Goal: Check status: Check status

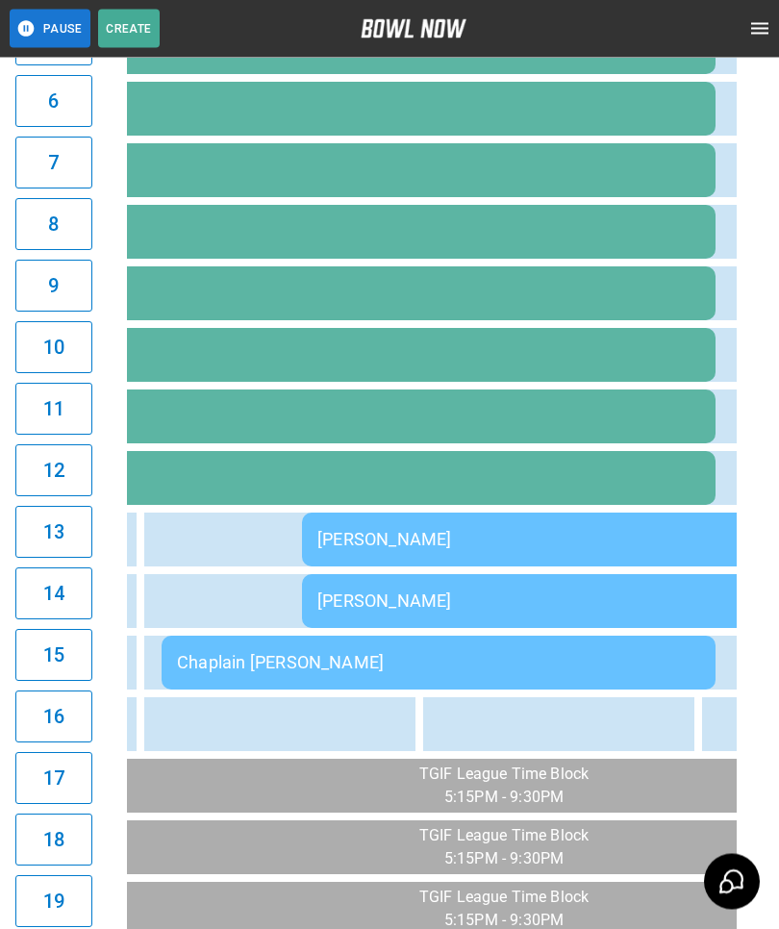
scroll to position [0, 2482]
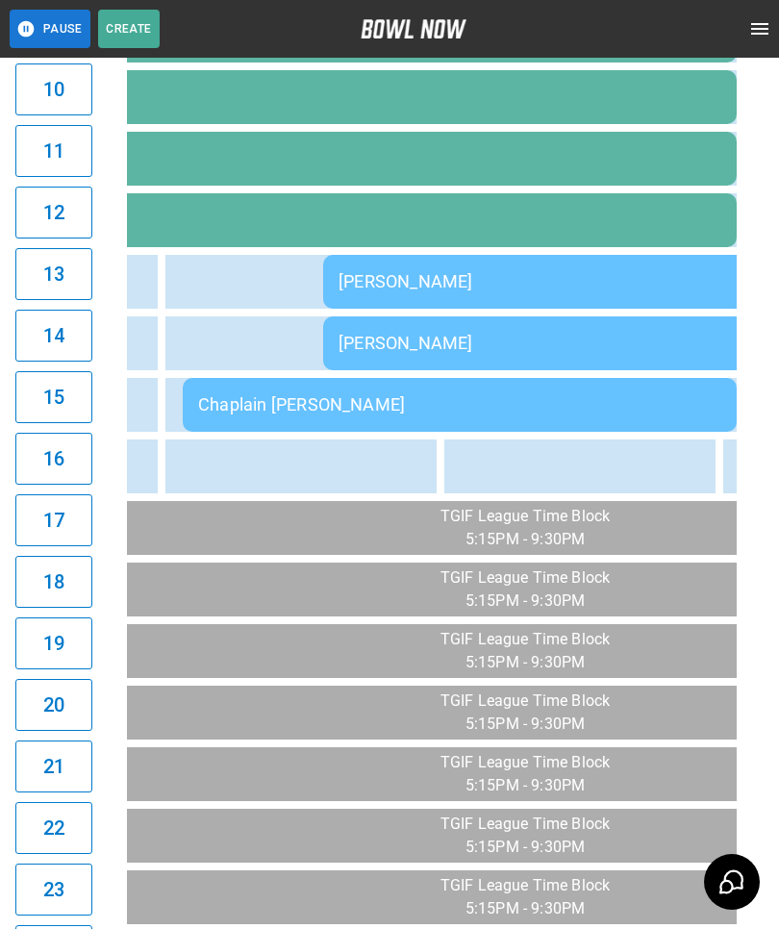
click at [481, 271] on div "[PERSON_NAME]" at bounding box center [600, 281] width 523 height 20
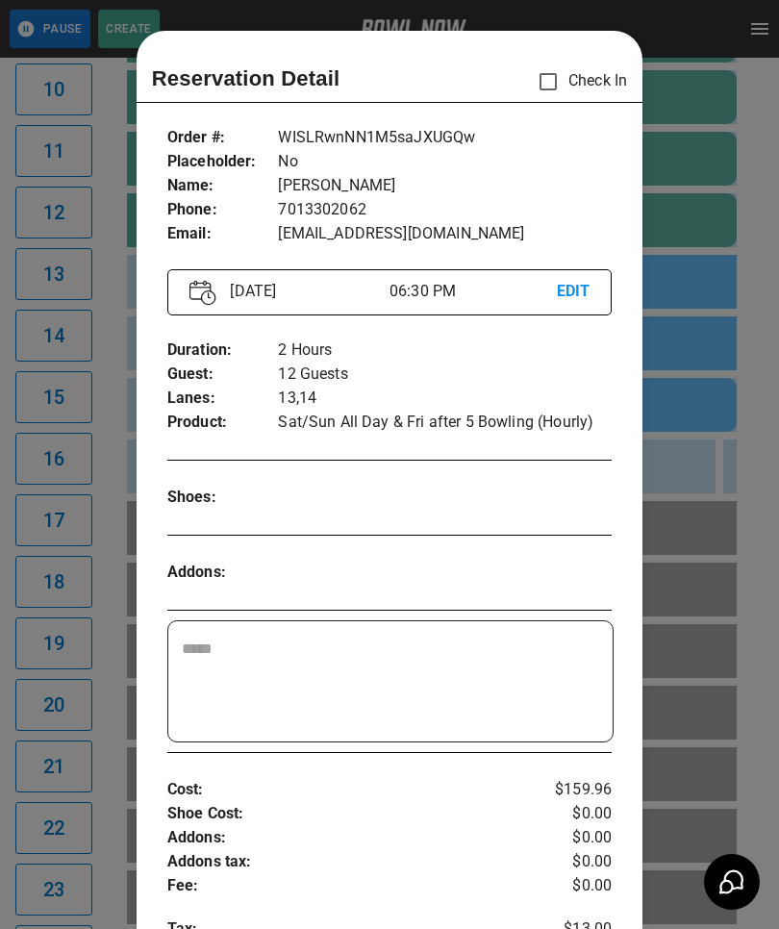
click at [481, 280] on p "06:30 PM" at bounding box center [473, 291] width 167 height 23
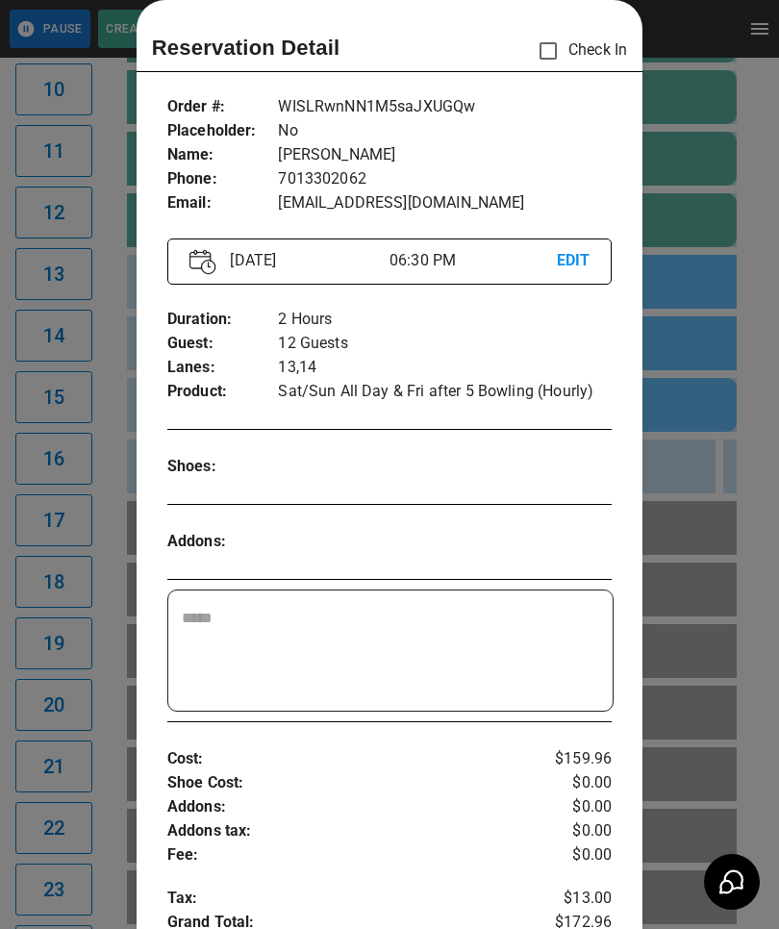
click at [701, 186] on div at bounding box center [389, 464] width 779 height 929
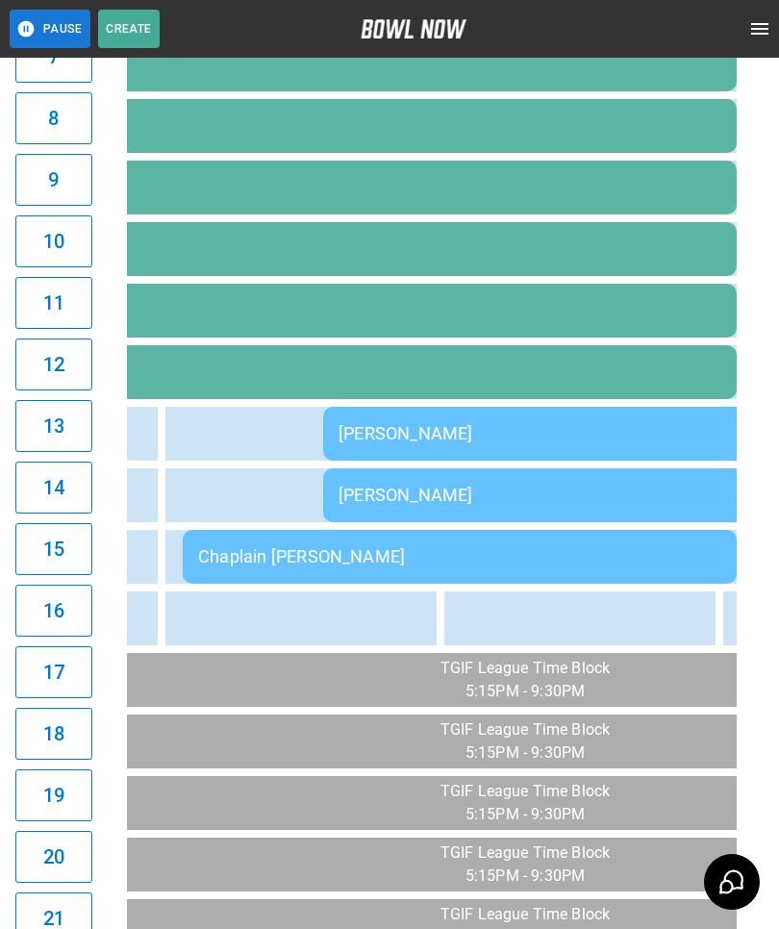
scroll to position [830, 0]
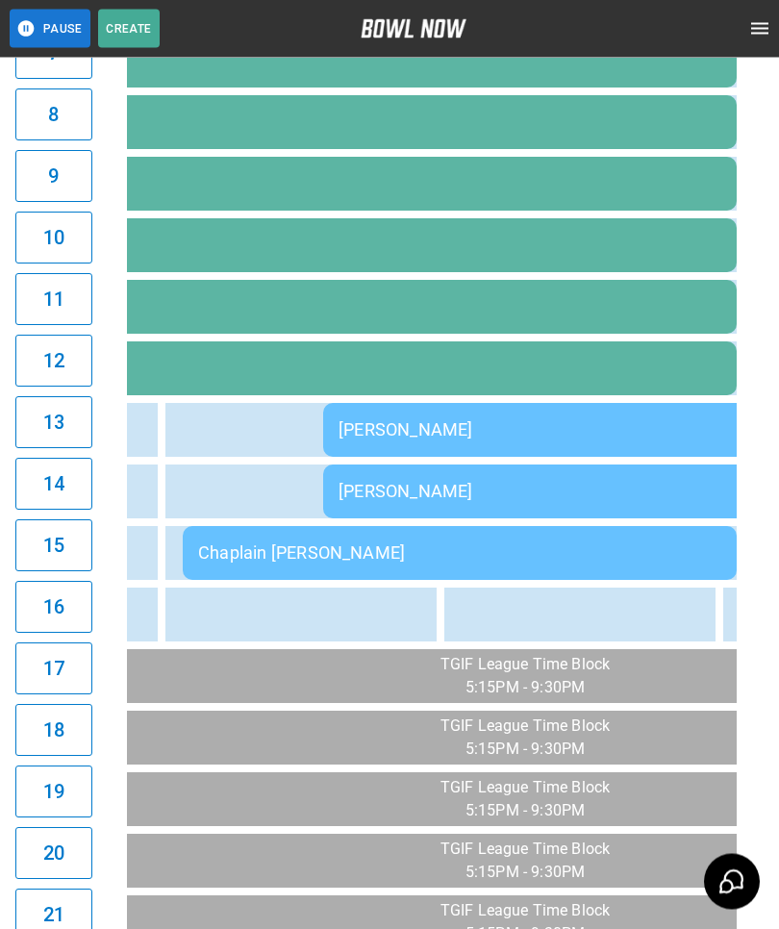
click at [258, 539] on td "Chaplain [PERSON_NAME]" at bounding box center [460, 554] width 554 height 54
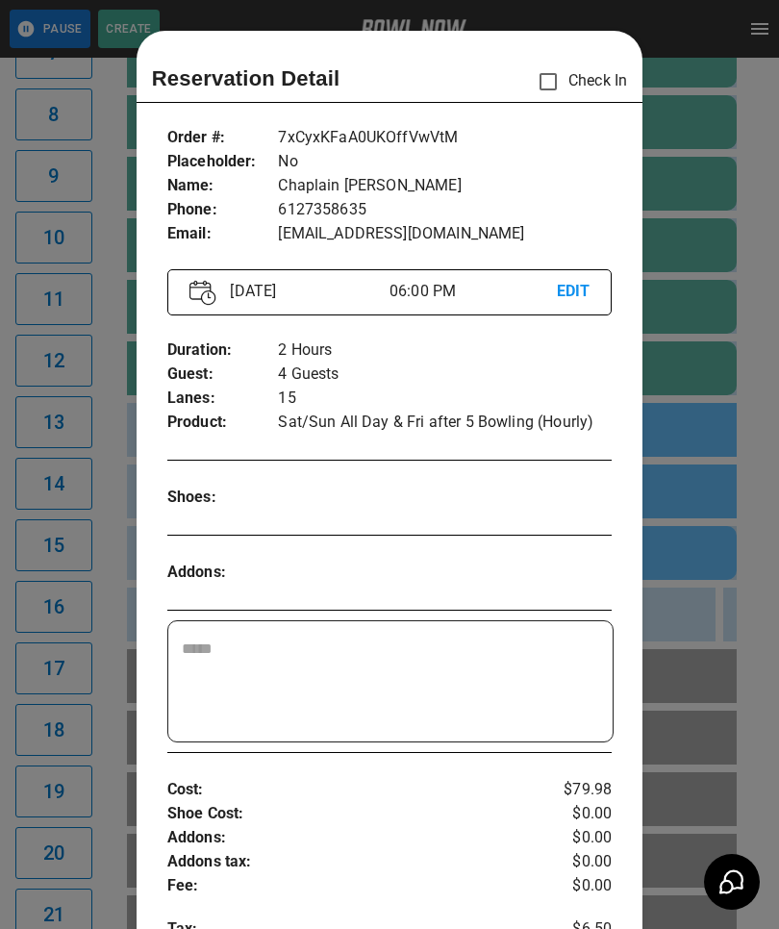
scroll to position [0, 0]
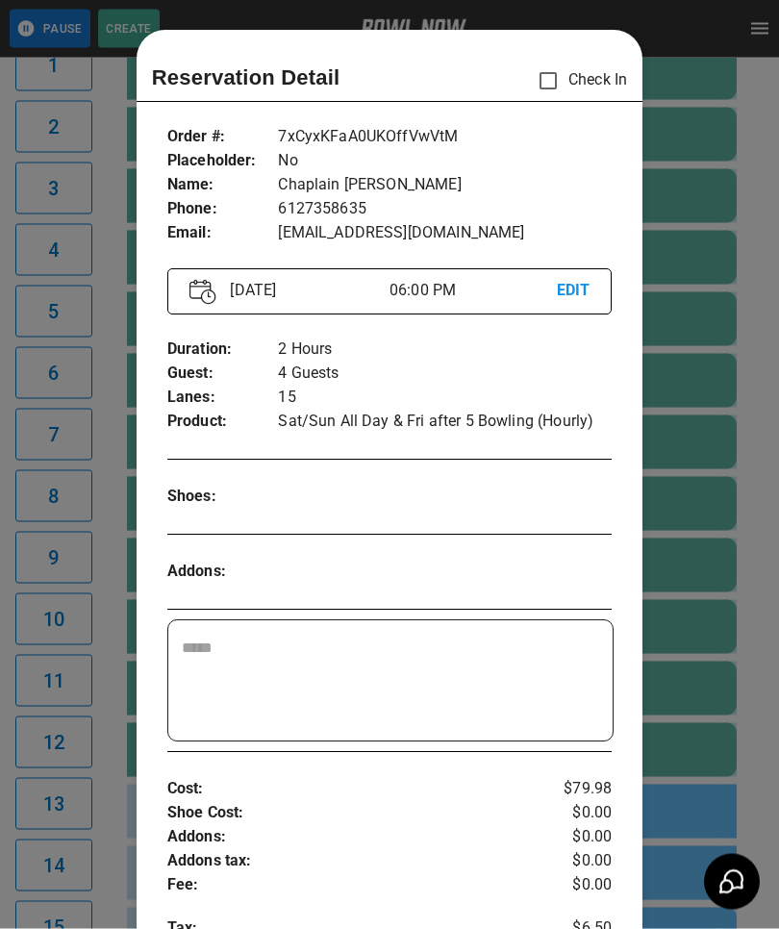
click at [80, 492] on div at bounding box center [389, 464] width 779 height 929
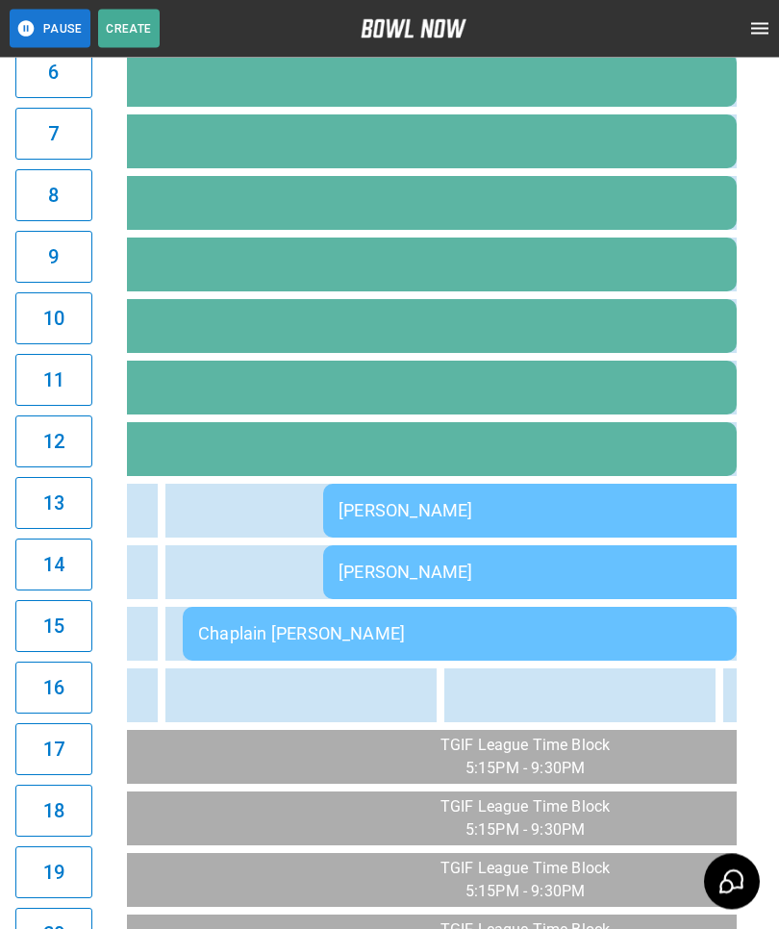
scroll to position [750, 0]
click at [413, 571] on div "[PERSON_NAME]" at bounding box center [600, 572] width 523 height 20
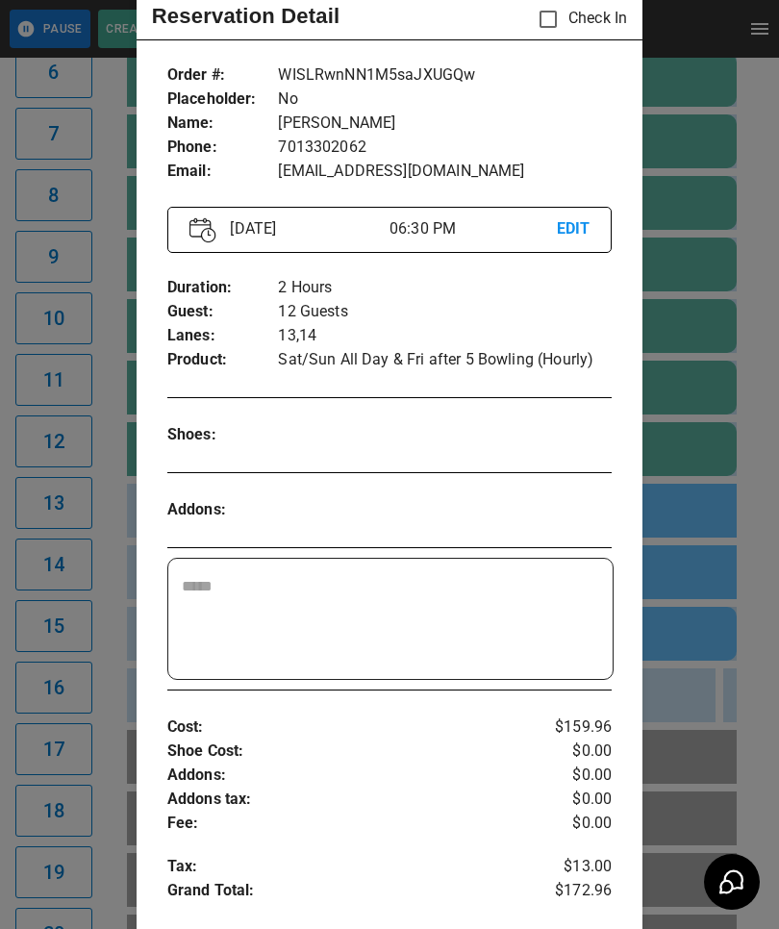
scroll to position [65, 0]
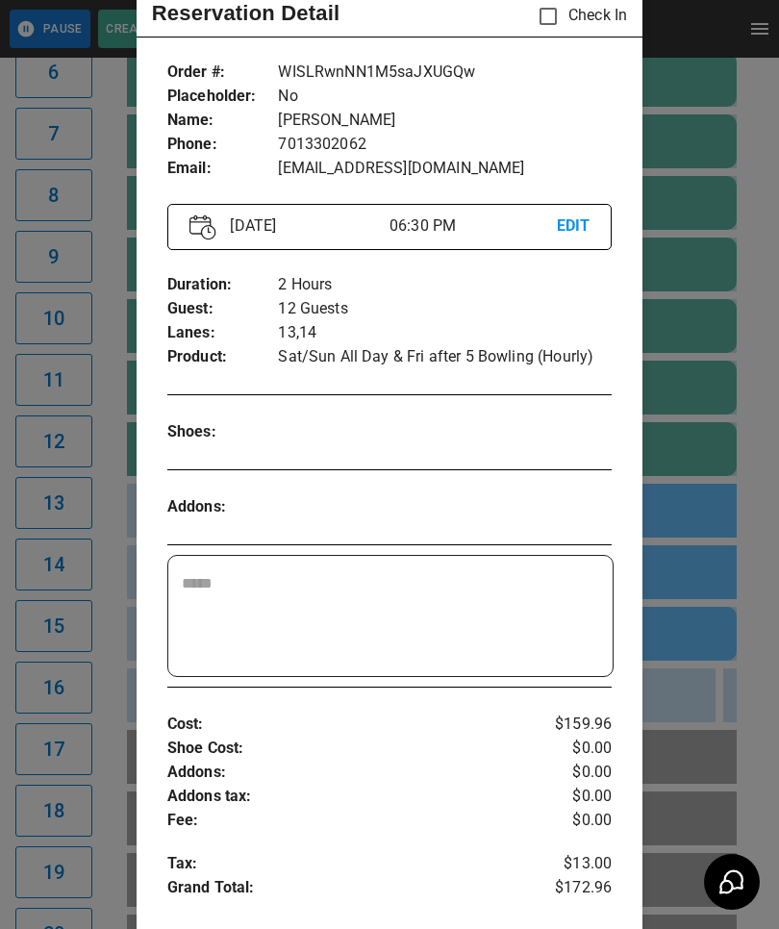
click at [691, 374] on div at bounding box center [389, 464] width 779 height 929
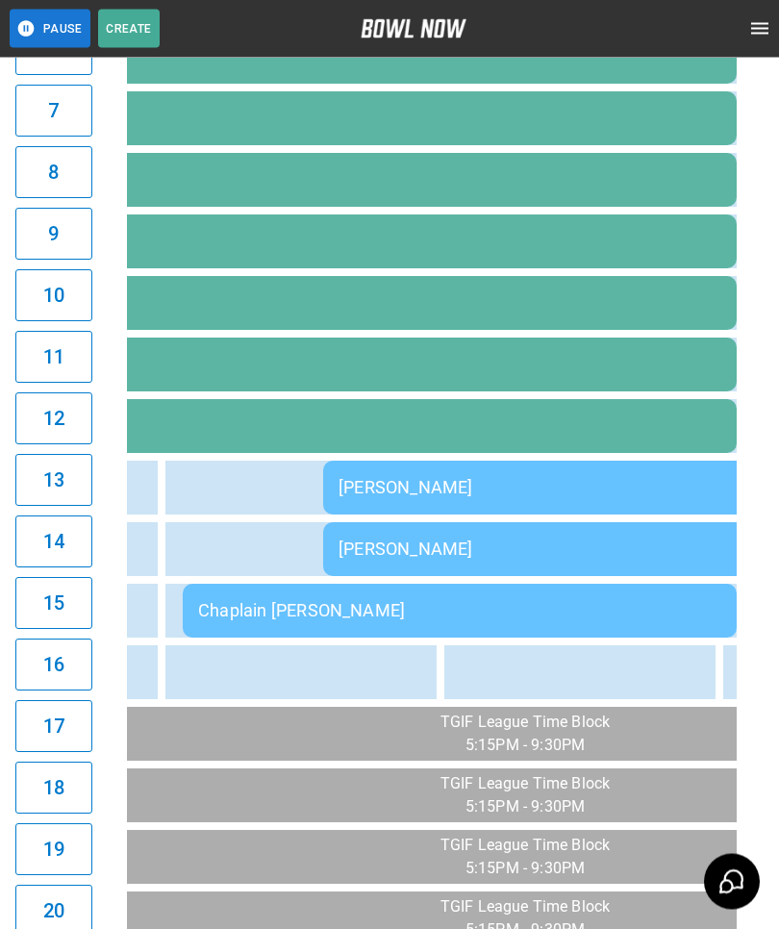
scroll to position [775, 0]
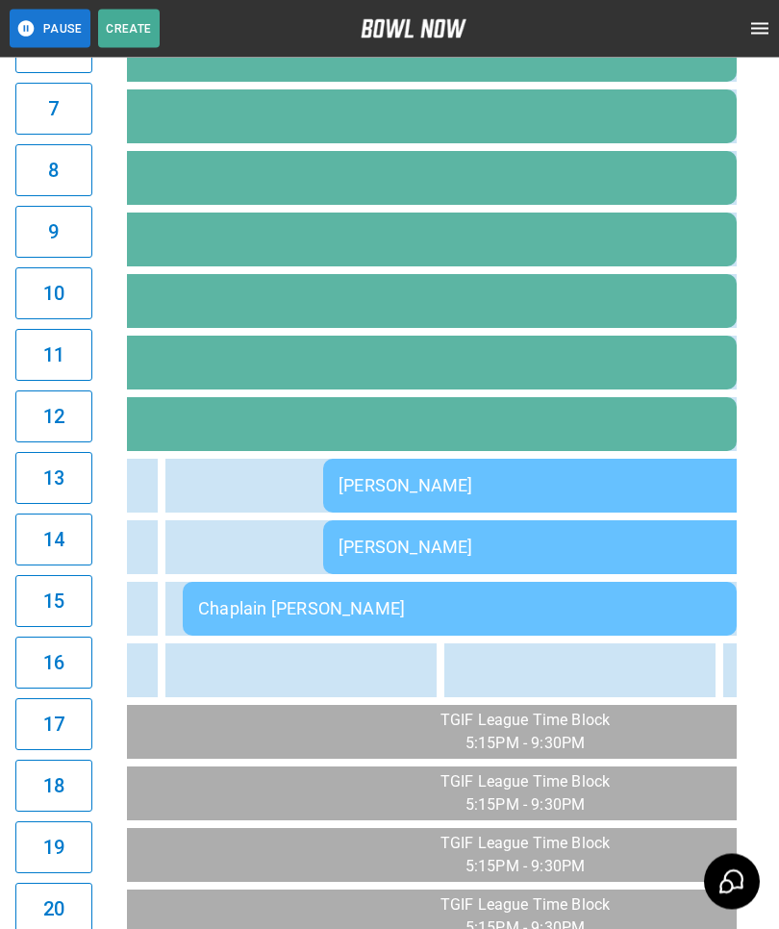
click at [238, 603] on div "Chaplain [PERSON_NAME]" at bounding box center [459, 609] width 523 height 20
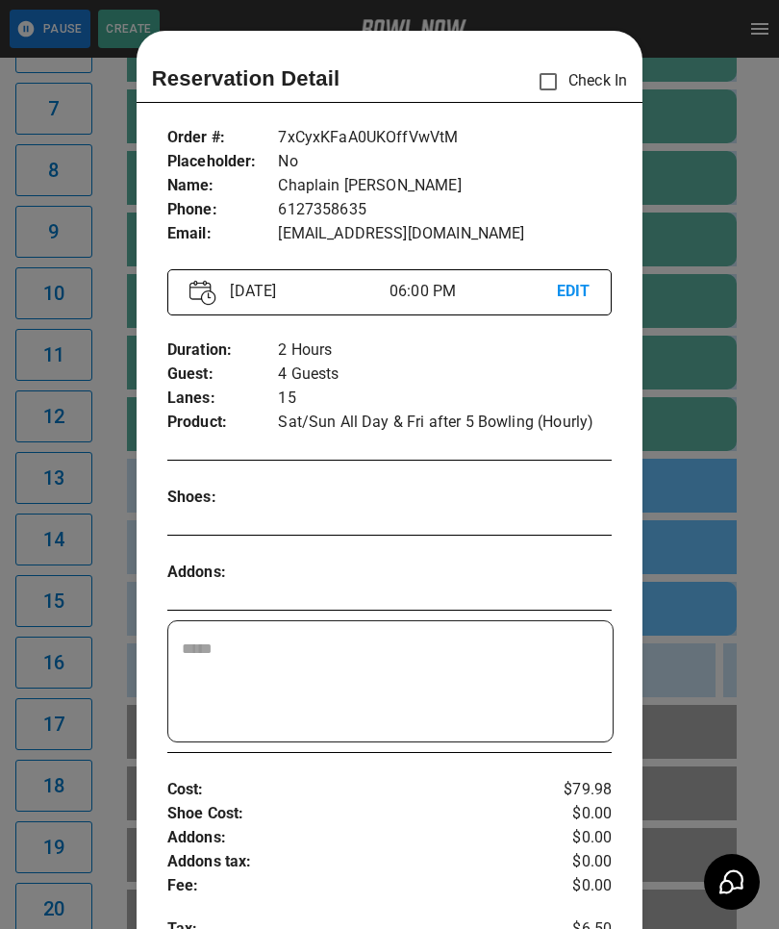
scroll to position [0, 0]
click at [738, 279] on div at bounding box center [389, 464] width 779 height 929
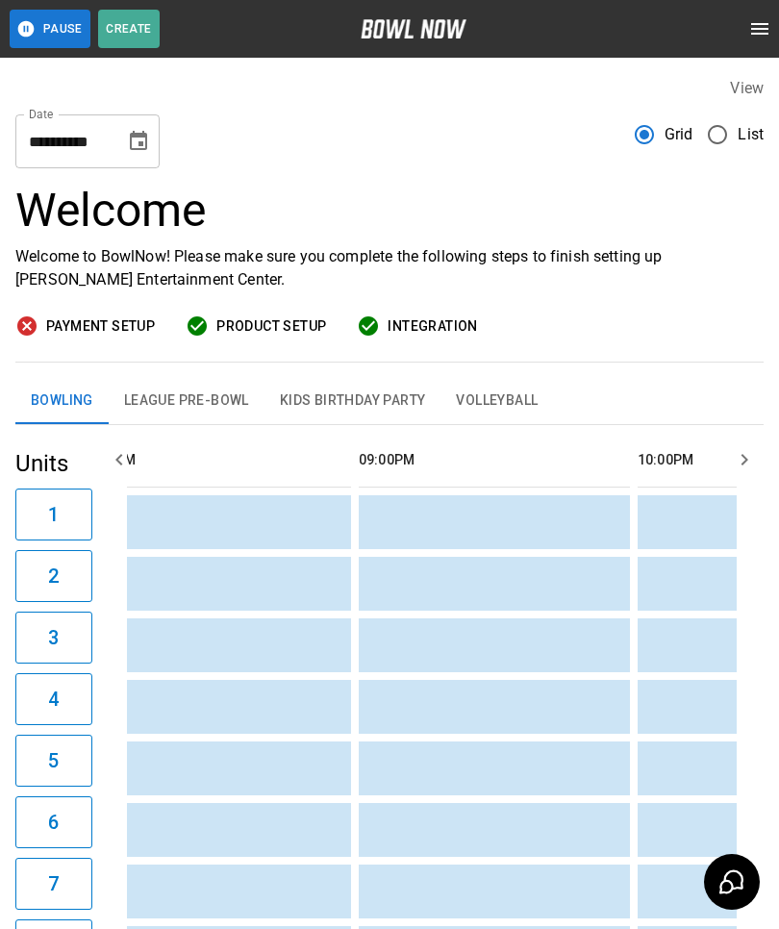
scroll to position [0, 2954]
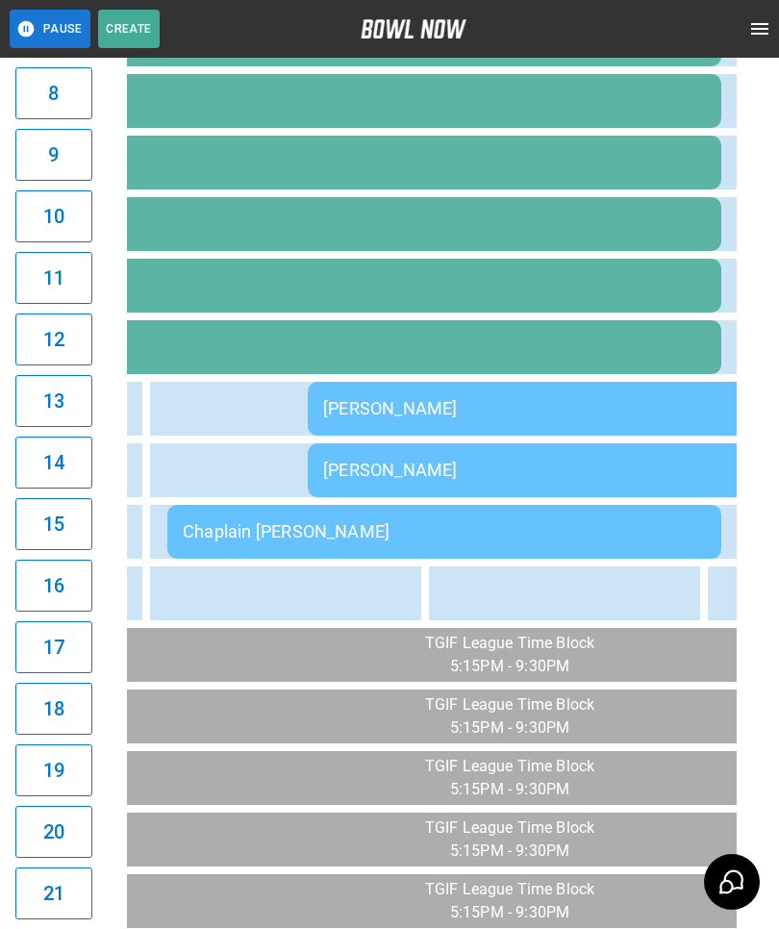
click at [290, 531] on div "Chaplain [PERSON_NAME]" at bounding box center [444, 531] width 523 height 20
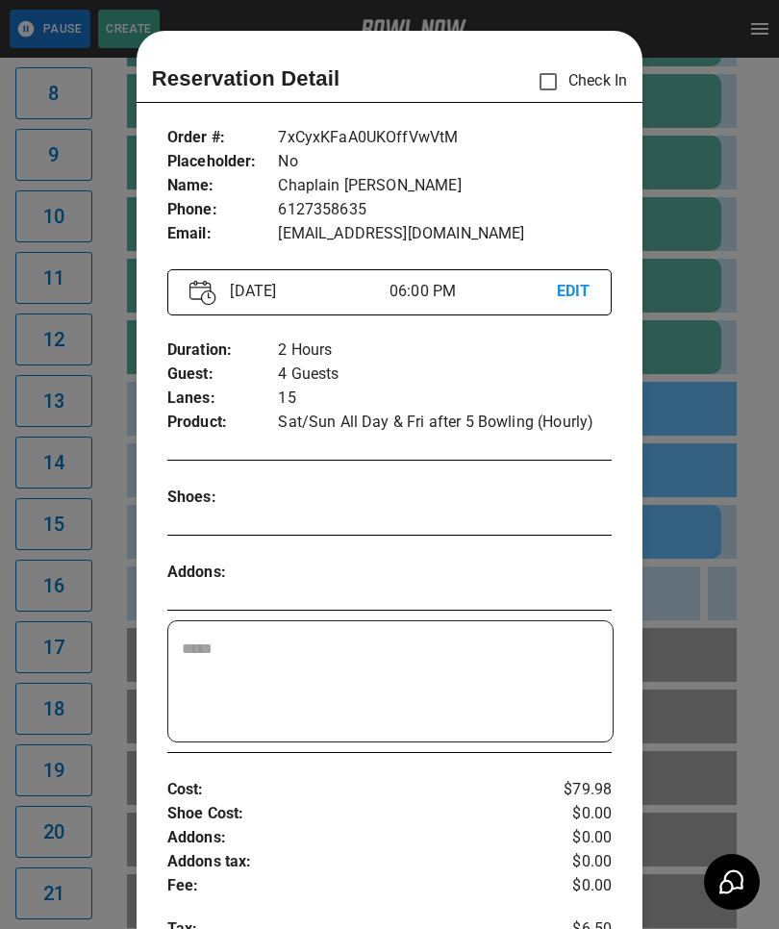
scroll to position [31, 0]
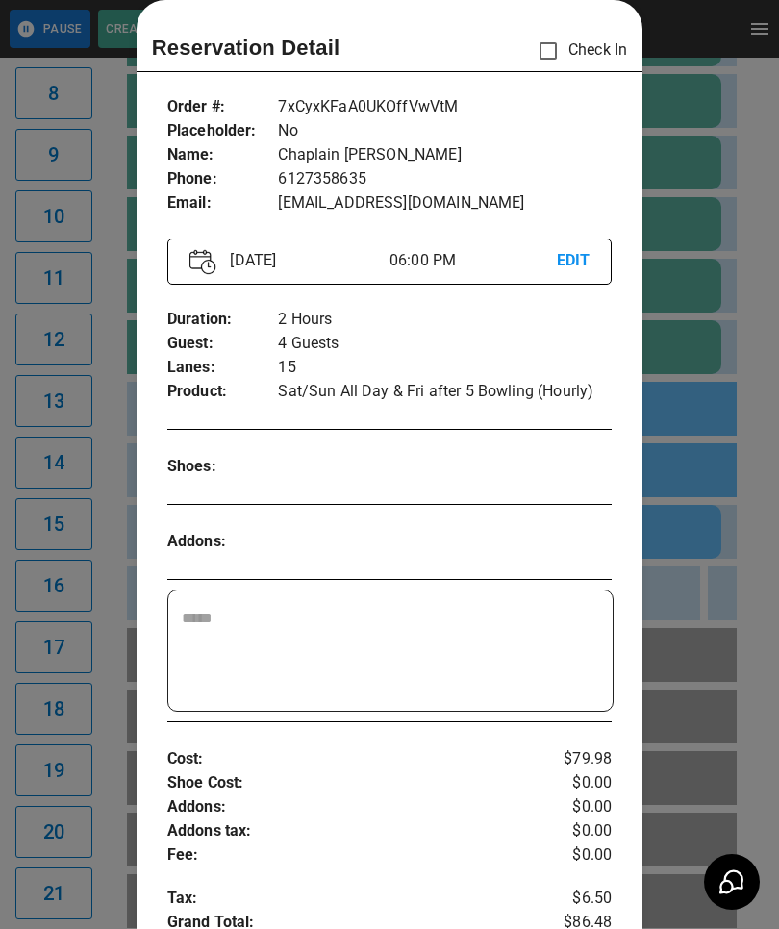
click at [766, 425] on div at bounding box center [389, 464] width 779 height 929
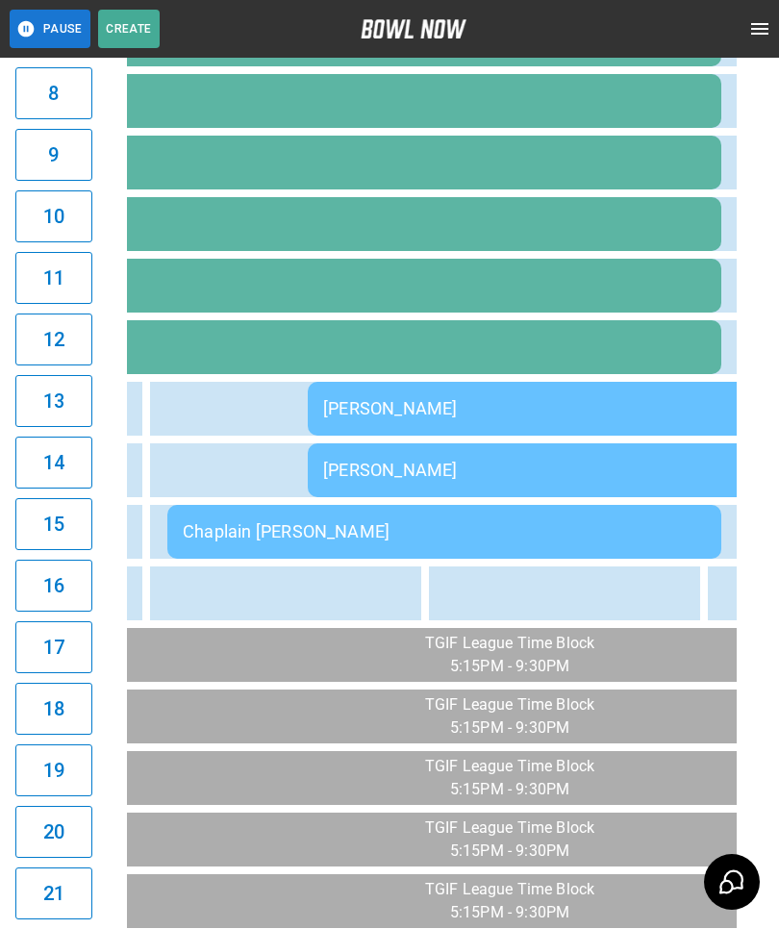
click at [377, 532] on div "Chaplain [PERSON_NAME]" at bounding box center [444, 531] width 523 height 20
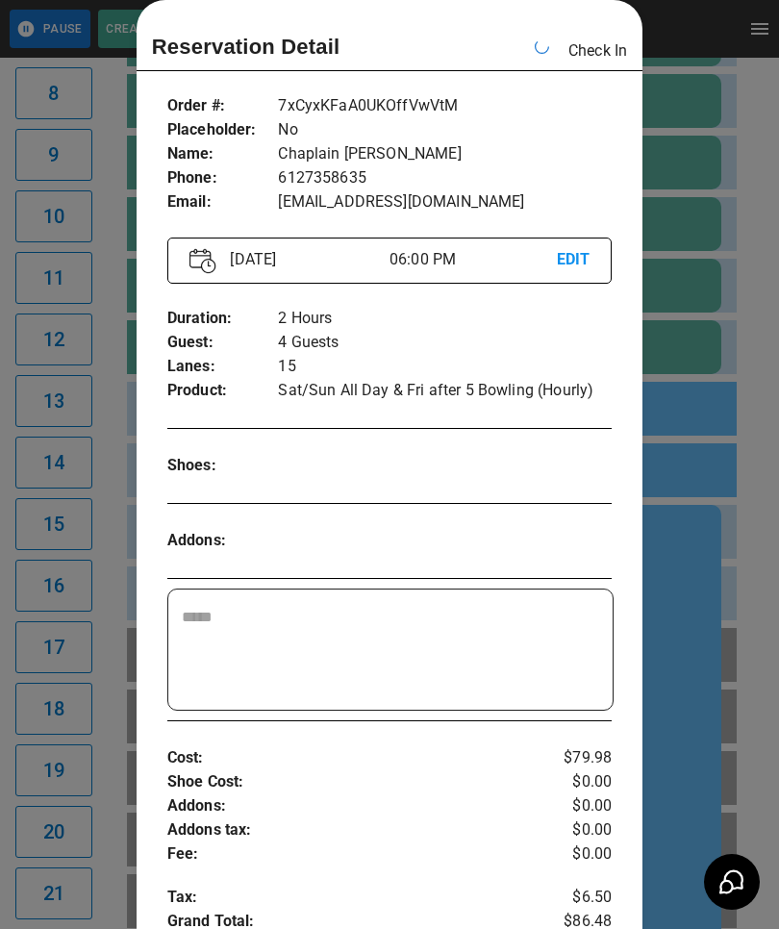
scroll to position [0, 2511]
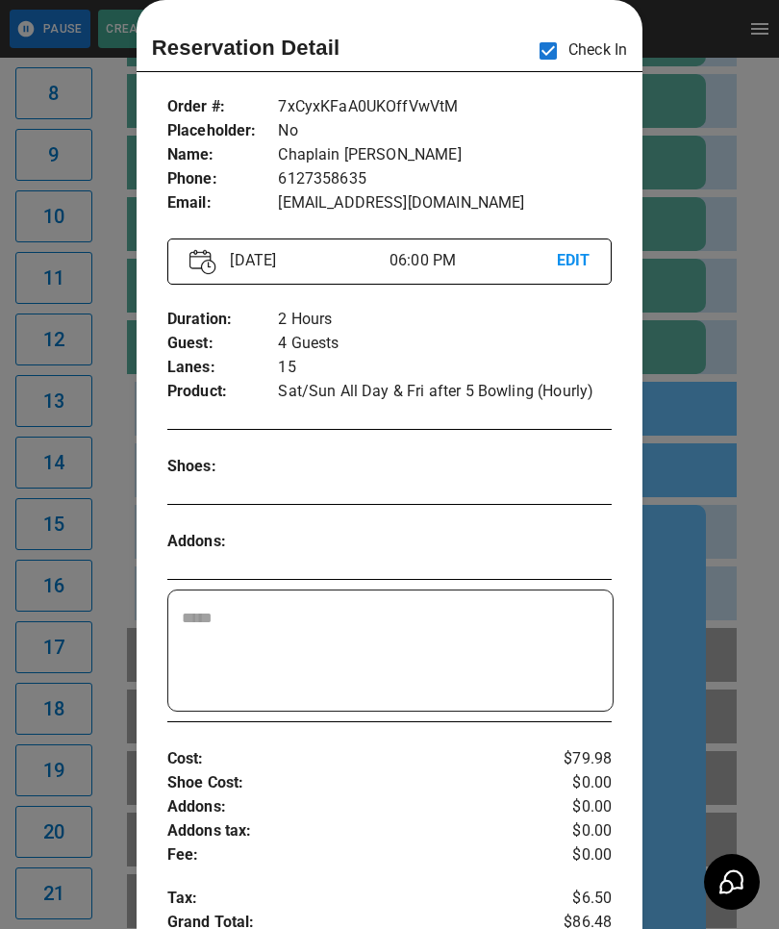
click at [718, 412] on div at bounding box center [389, 464] width 779 height 929
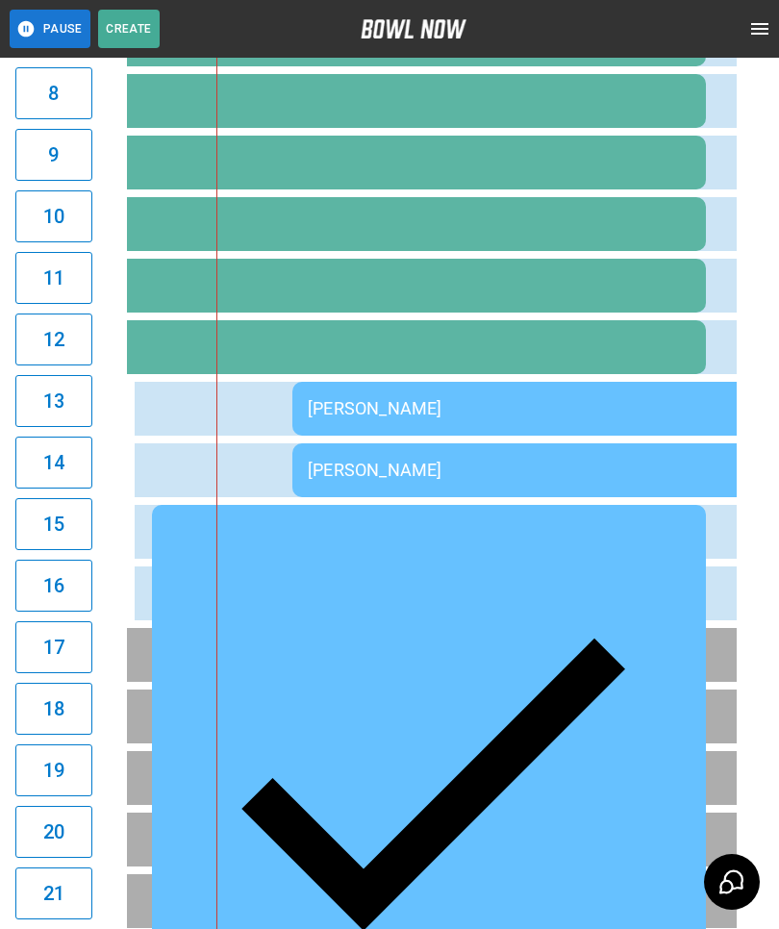
click at [333, 481] on td "[PERSON_NAME]" at bounding box center [569, 471] width 554 height 54
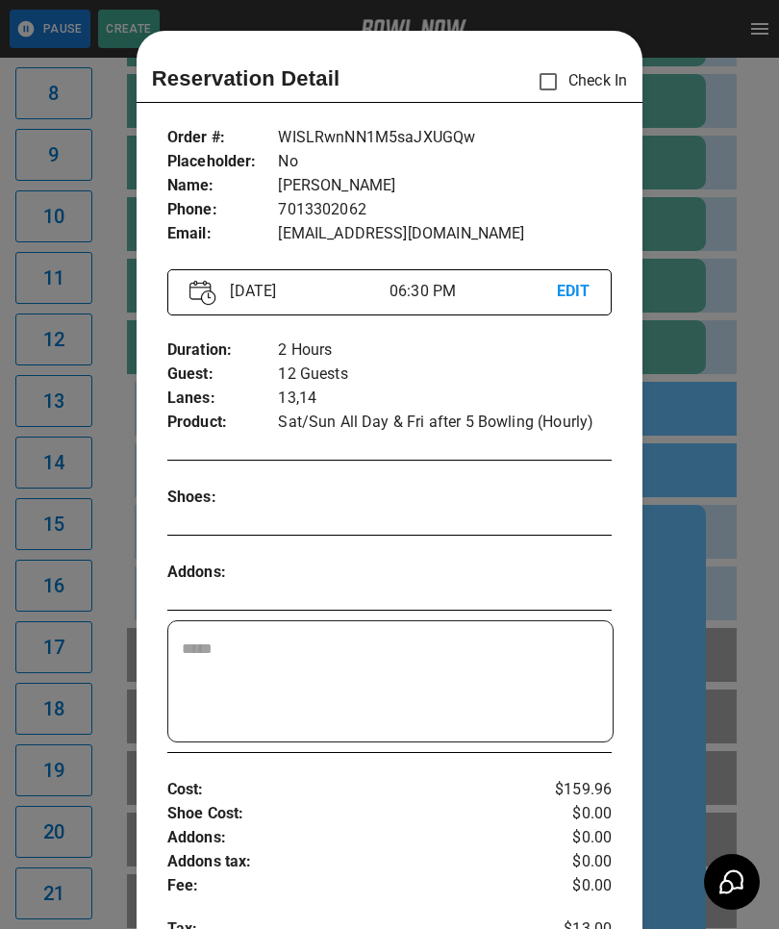
scroll to position [31, 0]
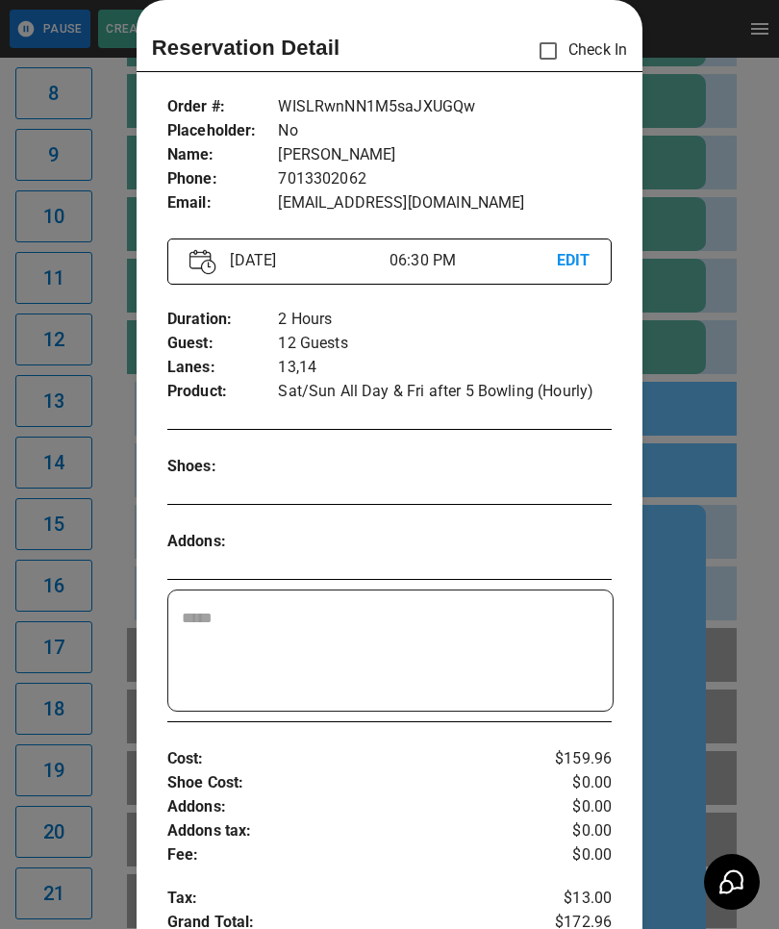
click at [46, 434] on div at bounding box center [389, 464] width 779 height 929
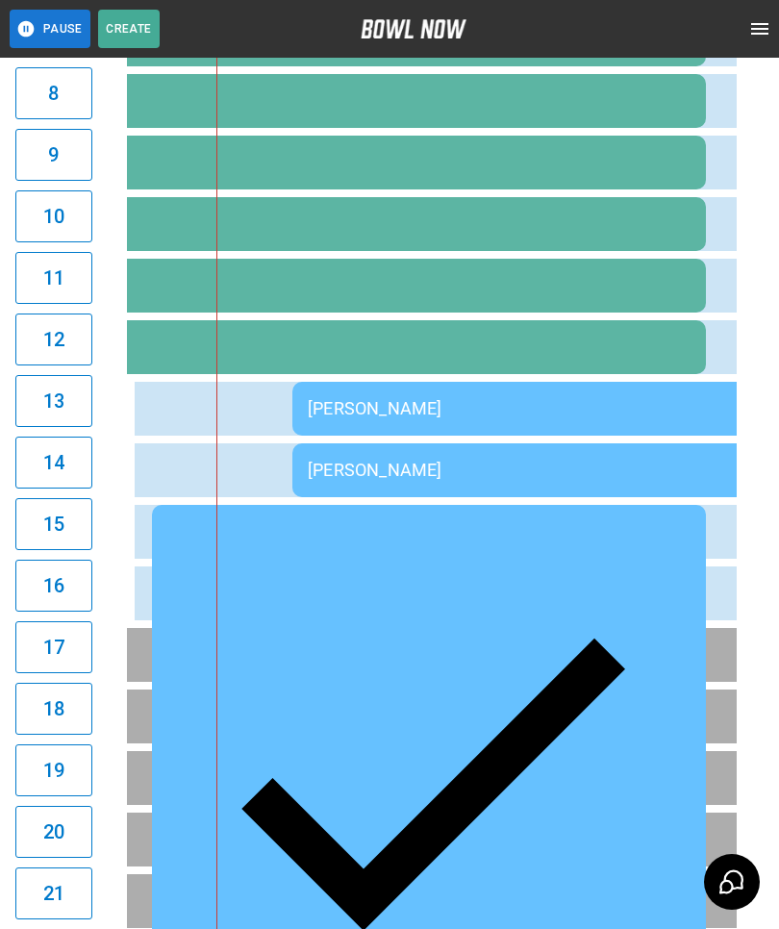
click at [341, 472] on div "[PERSON_NAME]" at bounding box center [569, 470] width 523 height 20
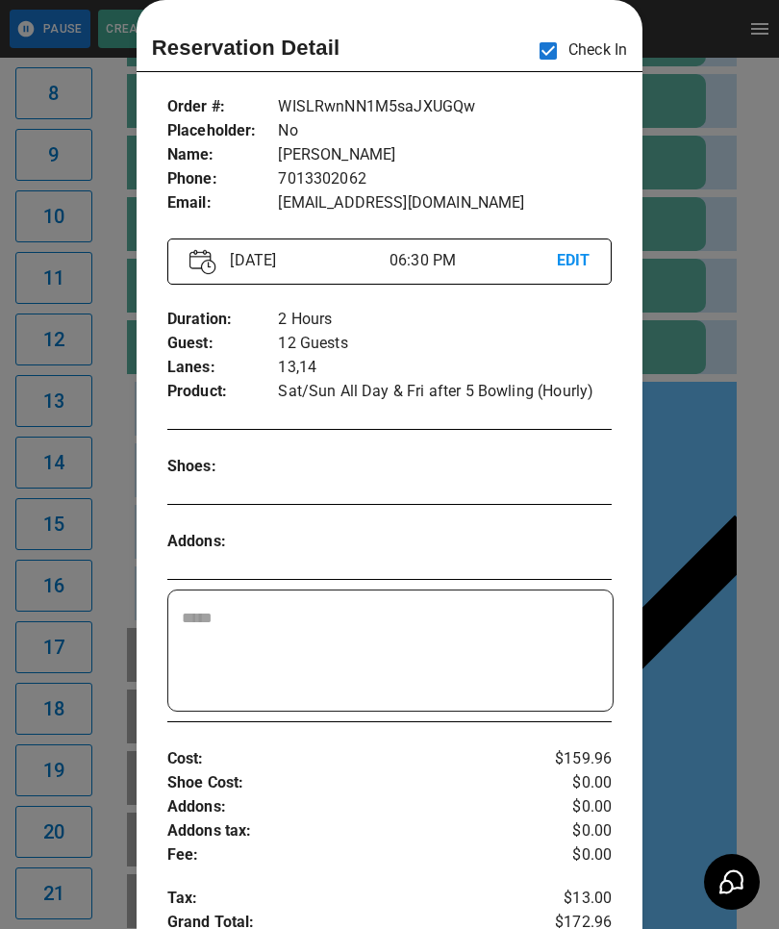
click at [53, 635] on div at bounding box center [389, 464] width 779 height 929
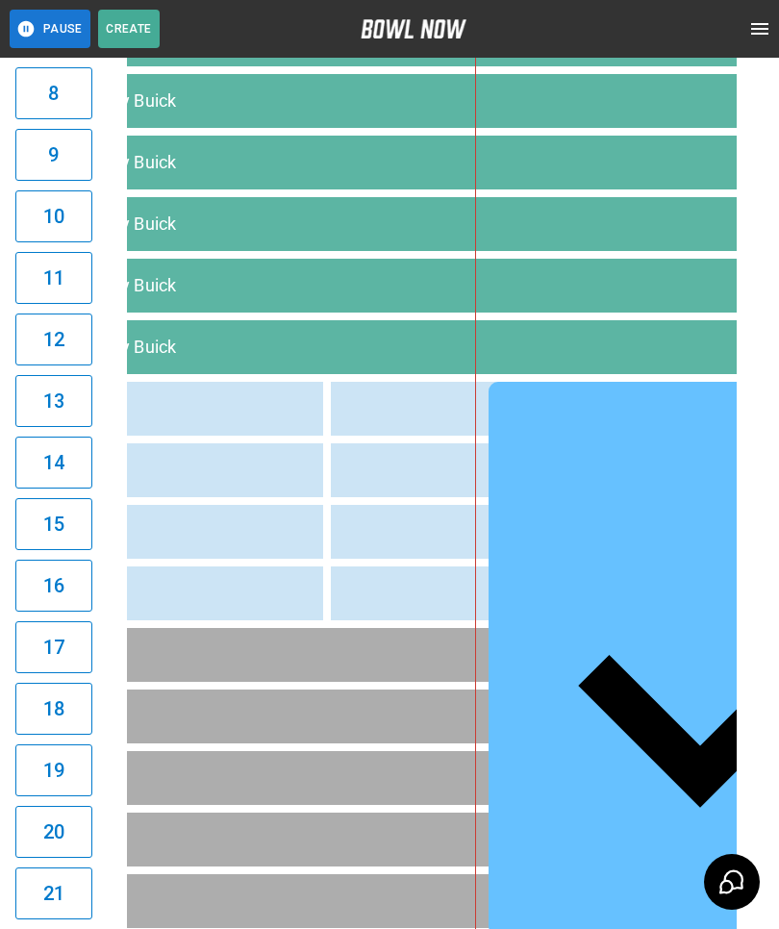
scroll to position [0, 2273]
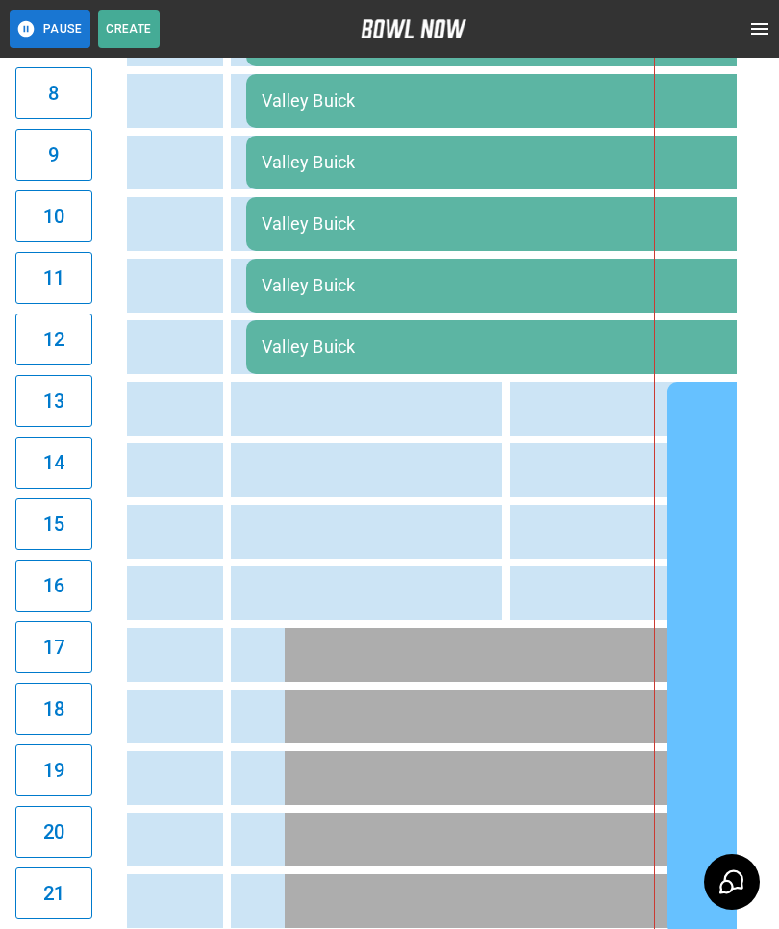
click at [425, 355] on div "Valley Buick" at bounding box center [664, 347] width 804 height 20
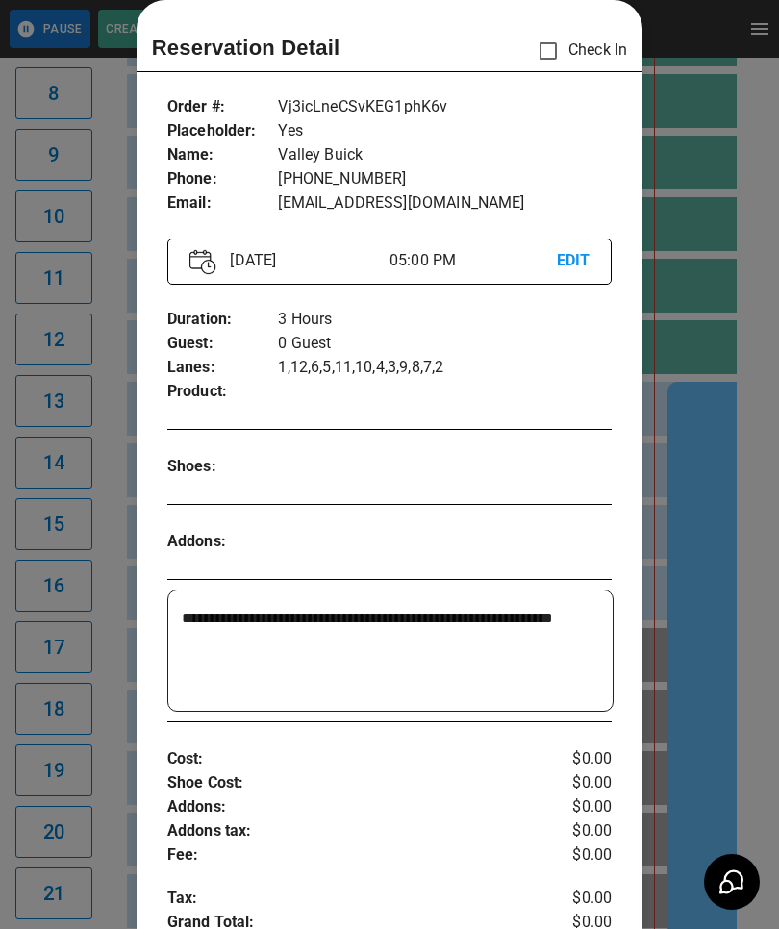
click at [664, 565] on div at bounding box center [389, 464] width 779 height 929
